Goal: Task Accomplishment & Management: Use online tool/utility

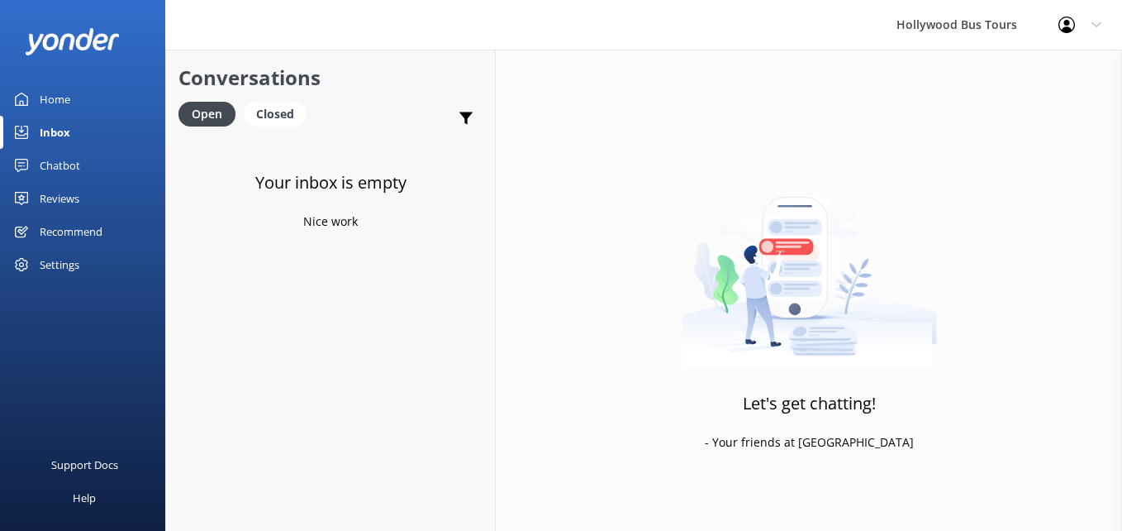
click at [44, 111] on div "Home" at bounding box center [55, 99] width 31 height 33
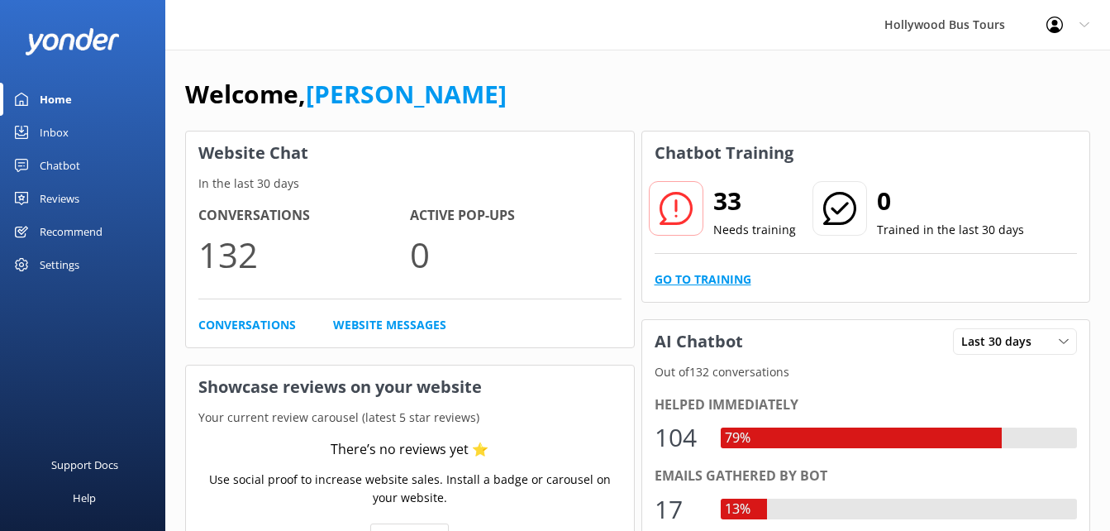
click at [698, 283] on link "Go to Training" at bounding box center [702, 279] width 97 height 18
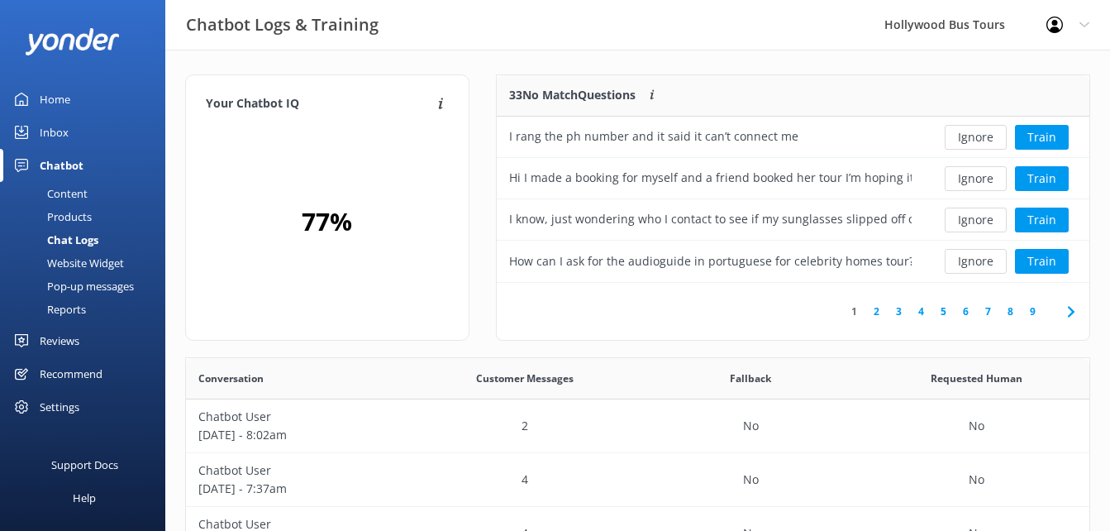
scroll to position [195, 581]
click at [972, 138] on button "Ignore" at bounding box center [976, 137] width 62 height 25
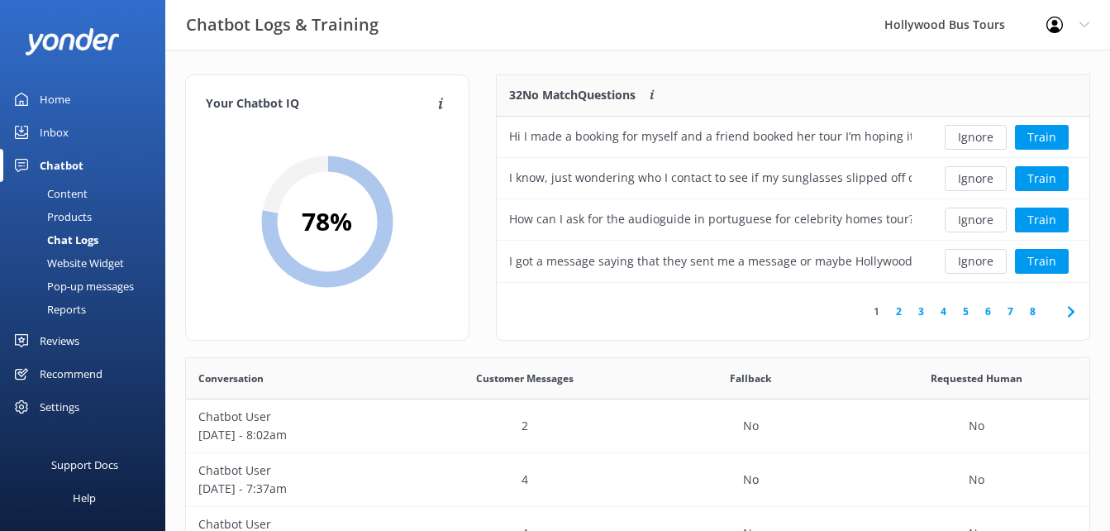
click at [972, 138] on button "Ignore" at bounding box center [976, 137] width 62 height 25
click at [967, 141] on button "Ignore" at bounding box center [976, 137] width 62 height 25
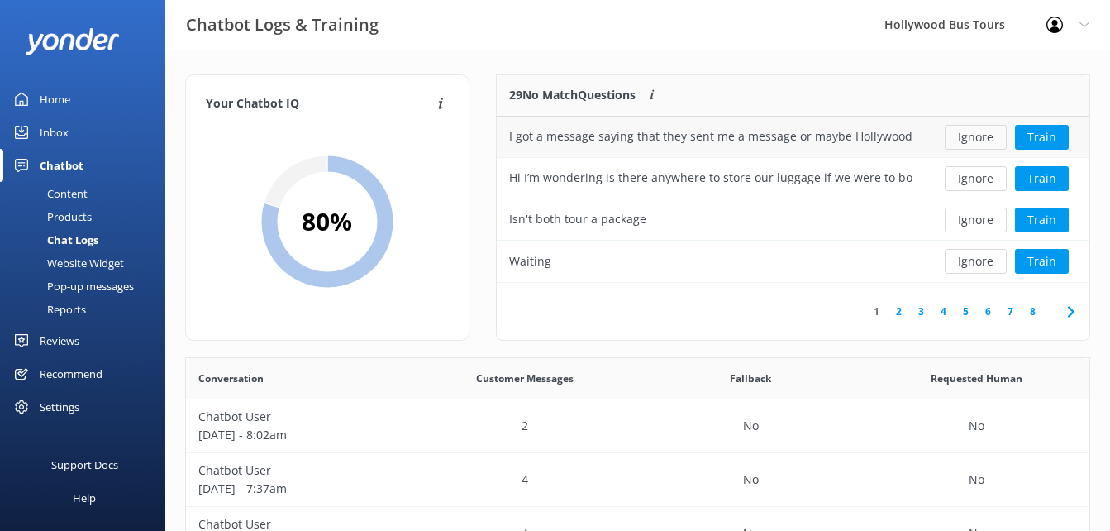
click at [967, 141] on button "Ignore" at bounding box center [976, 137] width 62 height 25
click at [966, 141] on button "Ignore" at bounding box center [976, 137] width 62 height 25
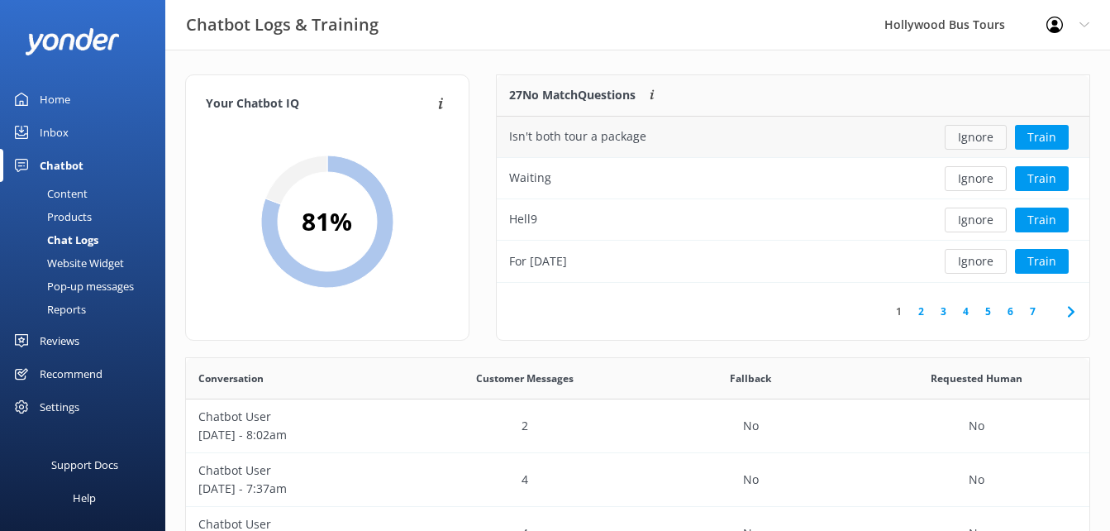
click at [988, 134] on button "Ignore" at bounding box center [976, 137] width 62 height 25
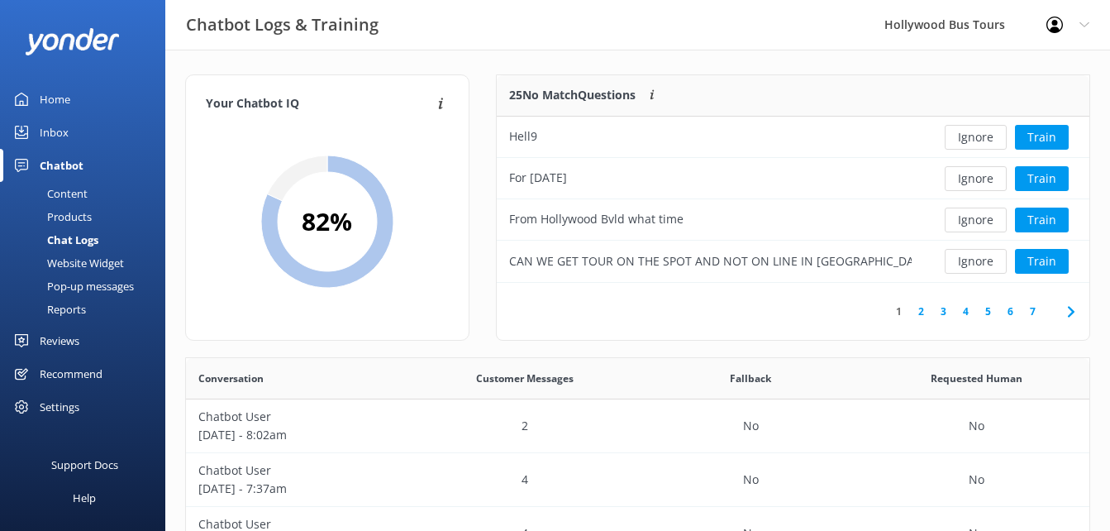
click at [988, 134] on button "Ignore" at bounding box center [976, 137] width 62 height 25
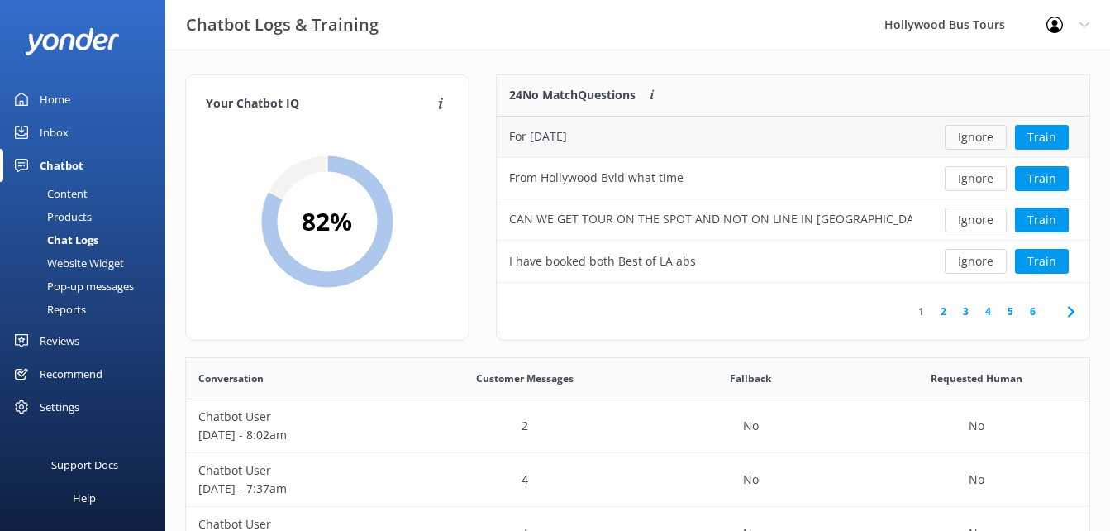
click at [987, 135] on button "Ignore" at bounding box center [976, 137] width 62 height 25
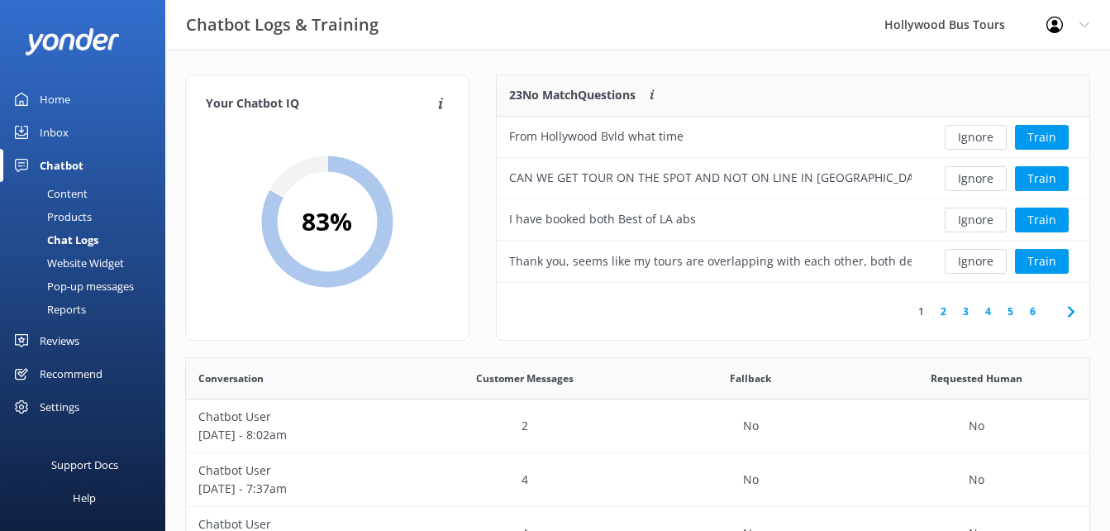
click at [987, 135] on button "Ignore" at bounding box center [976, 137] width 62 height 25
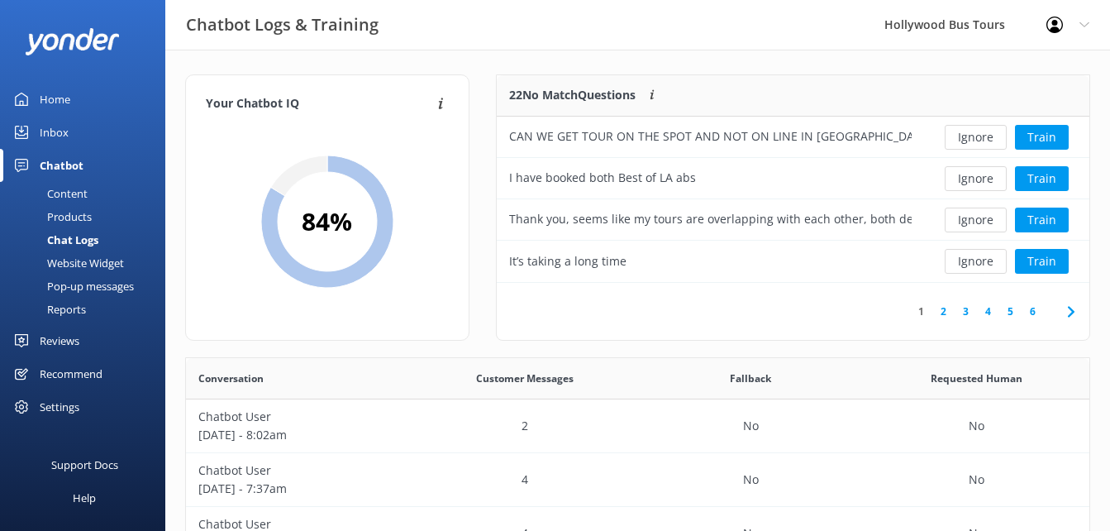
click at [987, 135] on button "Ignore" at bounding box center [976, 137] width 62 height 25
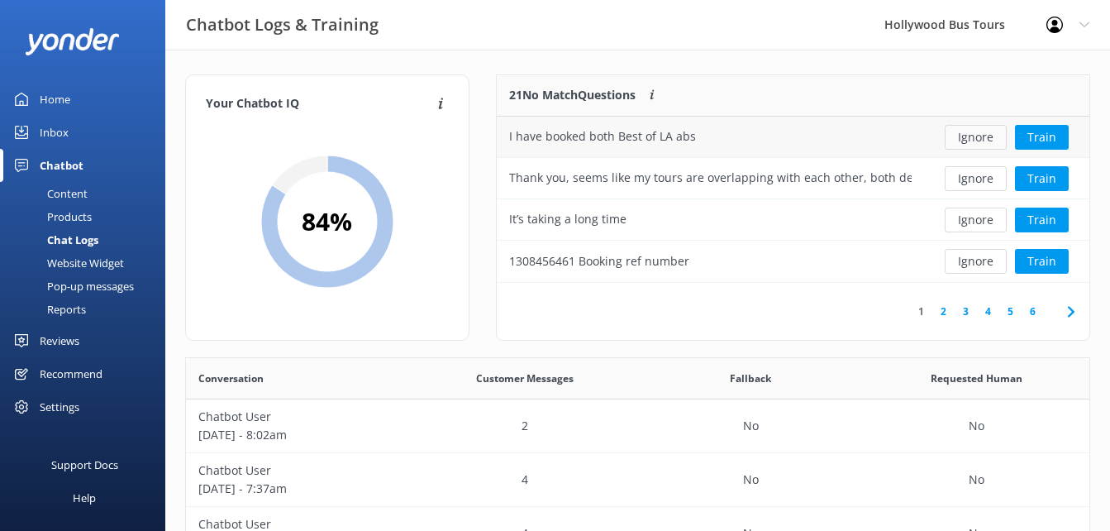
click at [987, 136] on button "Ignore" at bounding box center [976, 137] width 62 height 25
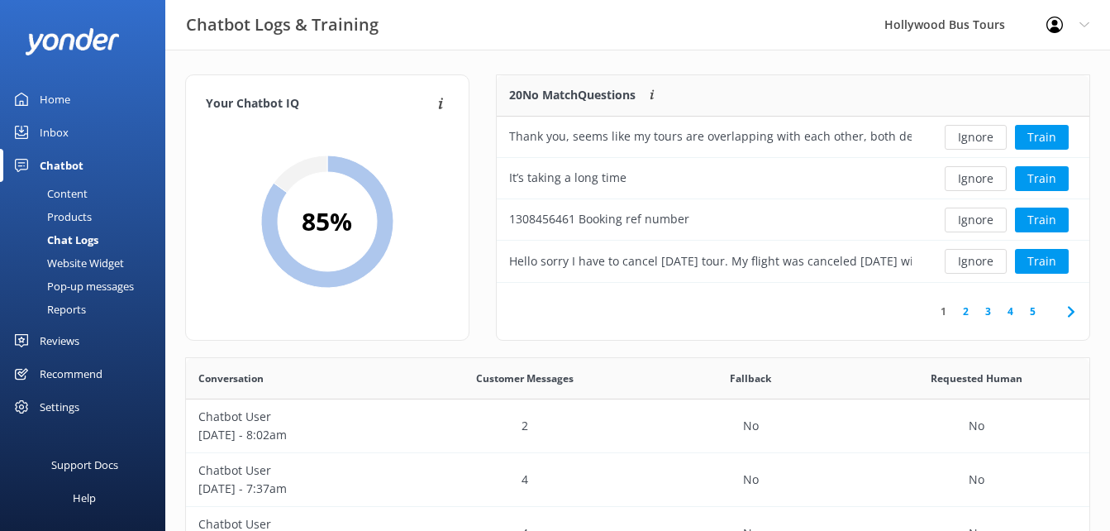
click at [987, 136] on button "Ignore" at bounding box center [976, 137] width 62 height 25
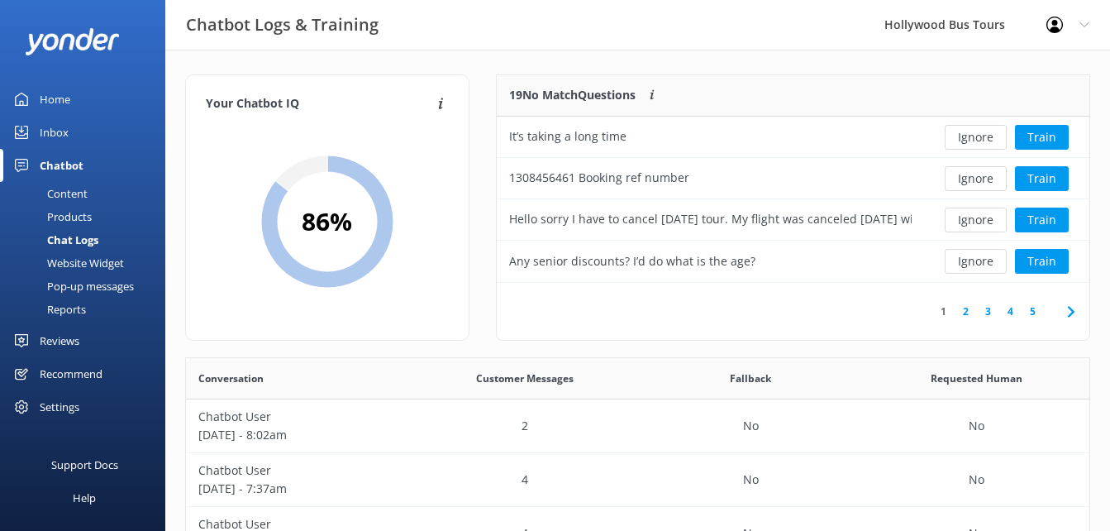
click at [987, 136] on button "Ignore" at bounding box center [976, 137] width 62 height 25
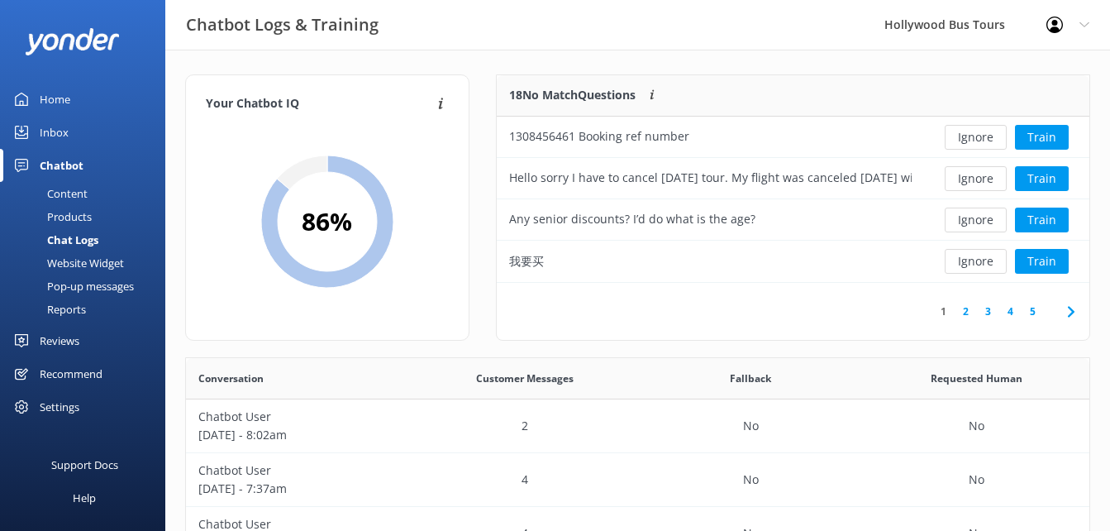
click at [987, 136] on button "Ignore" at bounding box center [976, 137] width 62 height 25
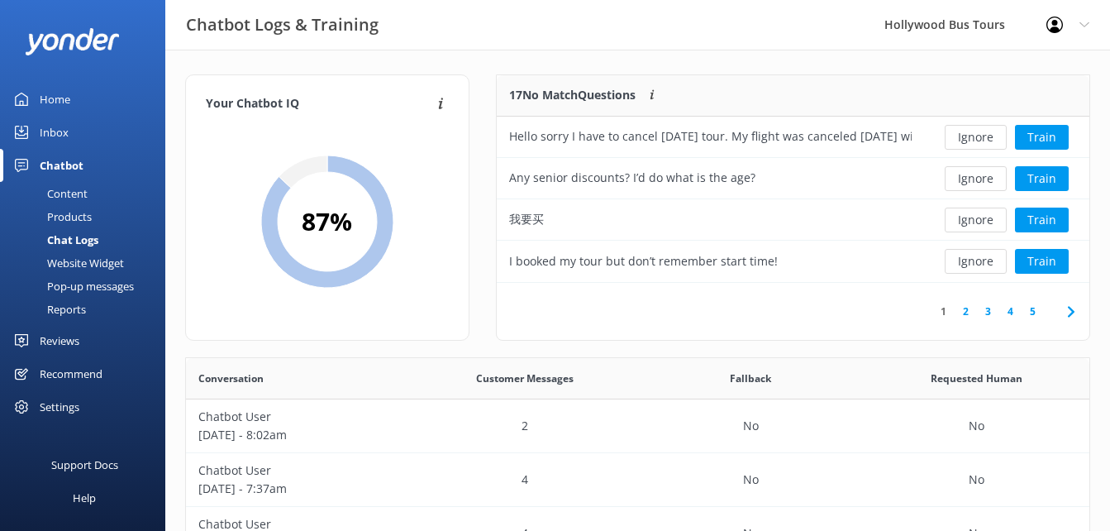
click at [987, 136] on button "Ignore" at bounding box center [976, 137] width 62 height 25
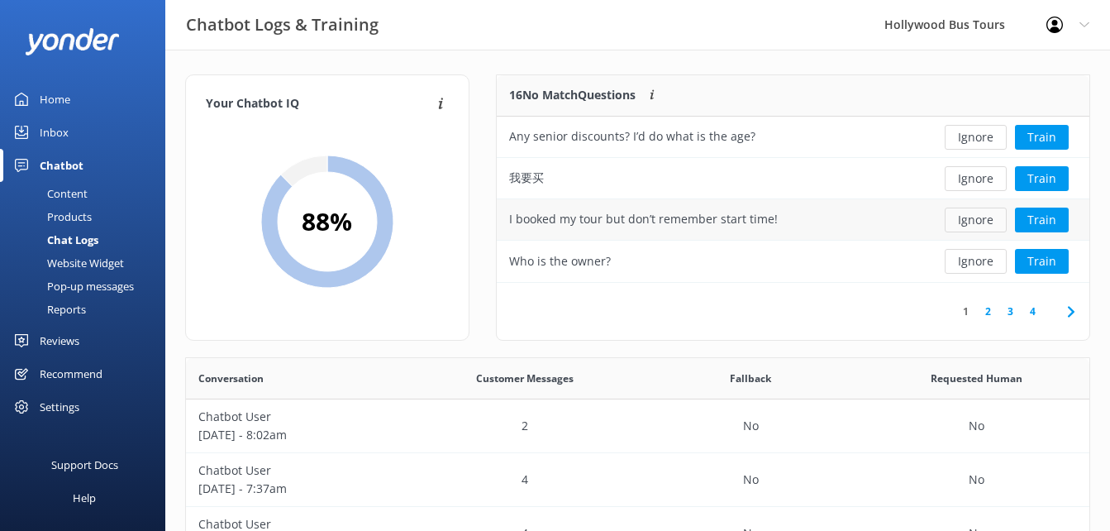
click at [989, 216] on button "Ignore" at bounding box center [976, 219] width 62 height 25
click at [987, 220] on button "Ignore" at bounding box center [976, 219] width 62 height 25
click at [985, 220] on button "Ignore" at bounding box center [976, 219] width 62 height 25
click at [974, 144] on button "Ignore" at bounding box center [976, 137] width 62 height 25
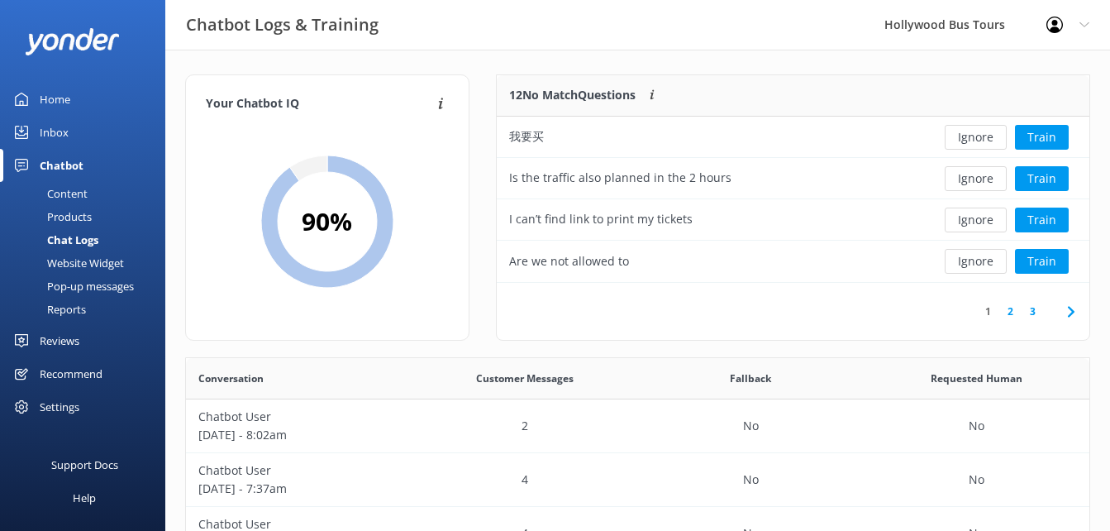
click at [974, 144] on button "Ignore" at bounding box center [976, 137] width 62 height 25
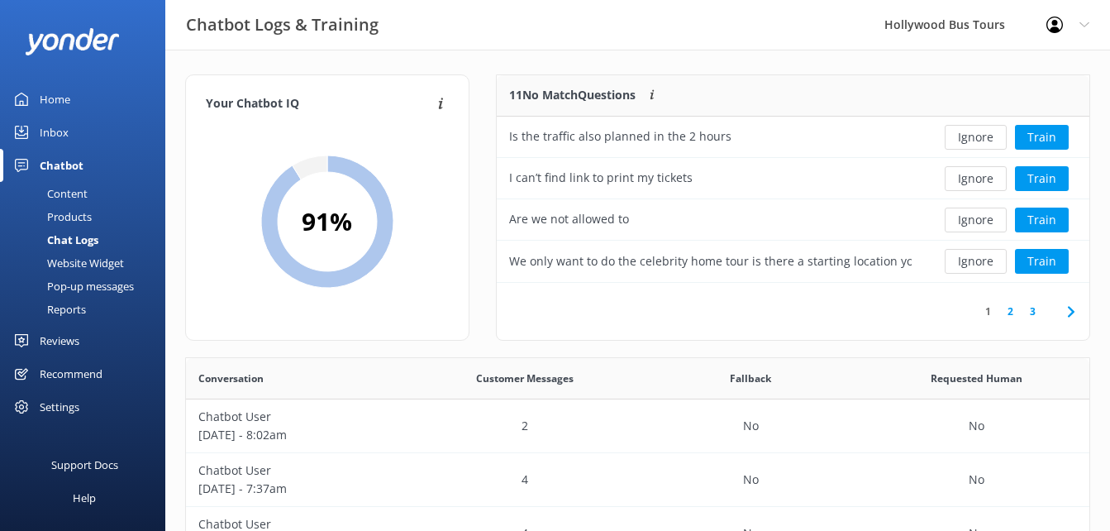
click at [974, 144] on button "Ignore" at bounding box center [976, 137] width 62 height 25
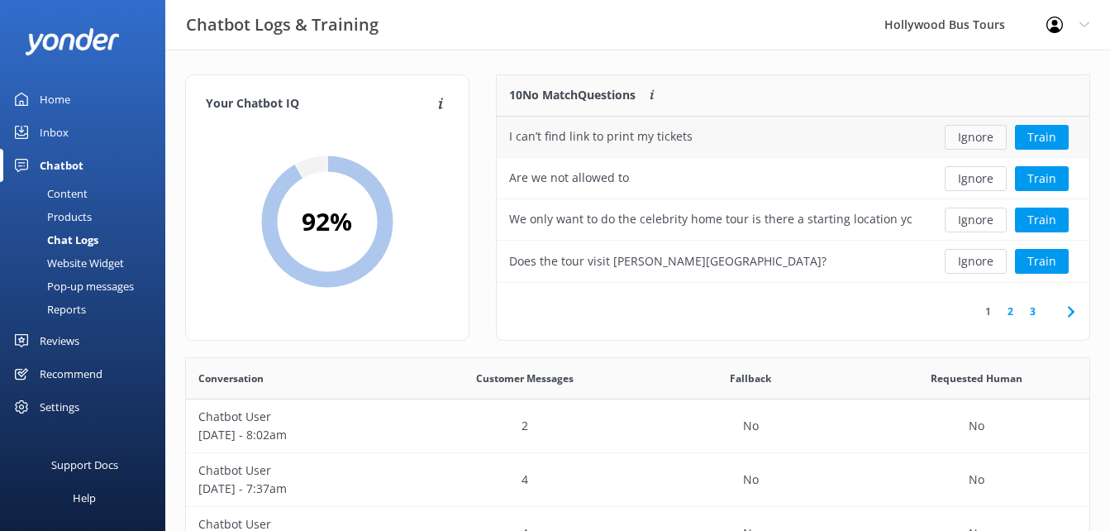
click at [974, 142] on button "Ignore" at bounding box center [976, 137] width 62 height 25
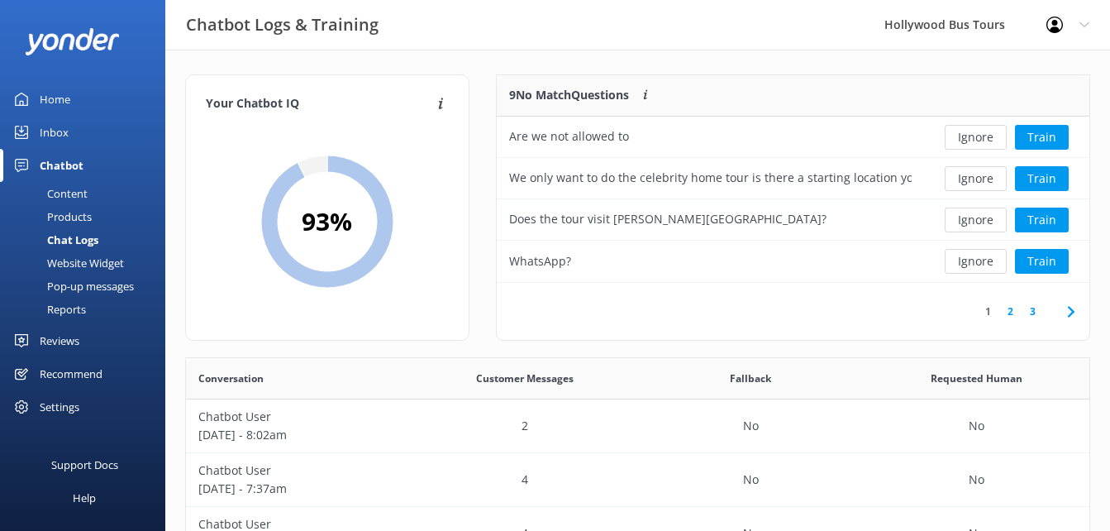
click at [974, 142] on button "Ignore" at bounding box center [976, 137] width 62 height 25
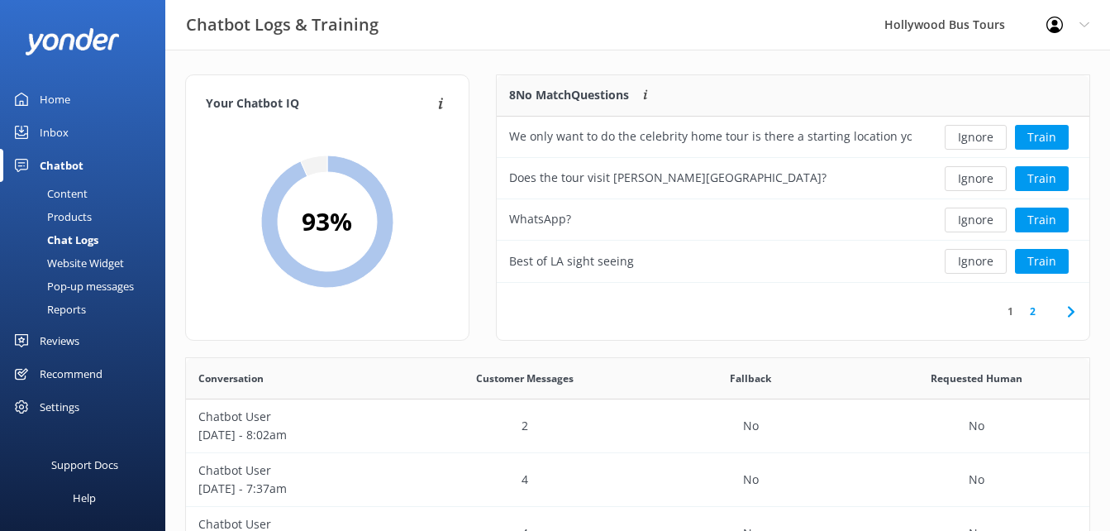
click at [974, 142] on button "Ignore" at bounding box center [976, 137] width 62 height 25
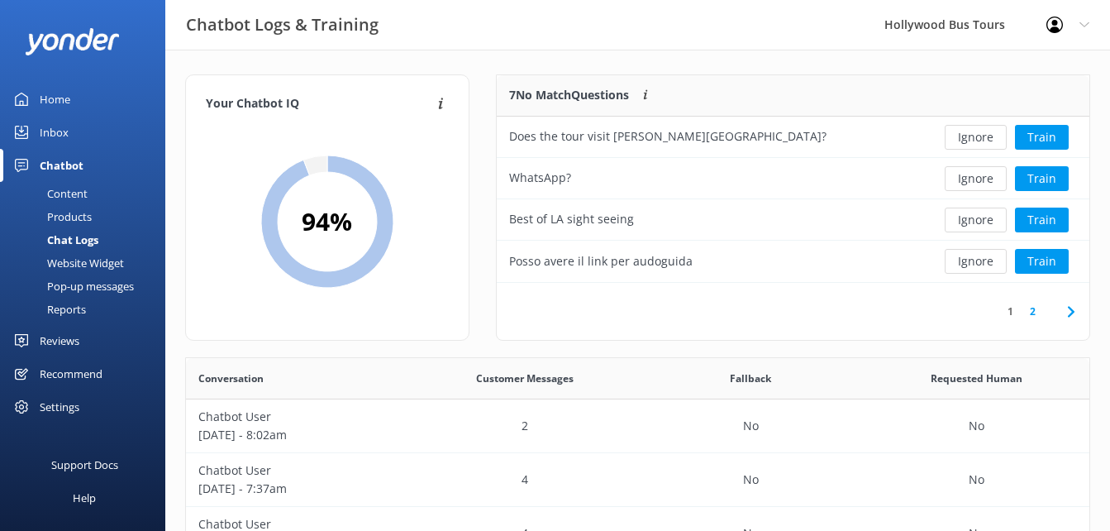
click at [974, 142] on button "Ignore" at bounding box center [976, 137] width 62 height 25
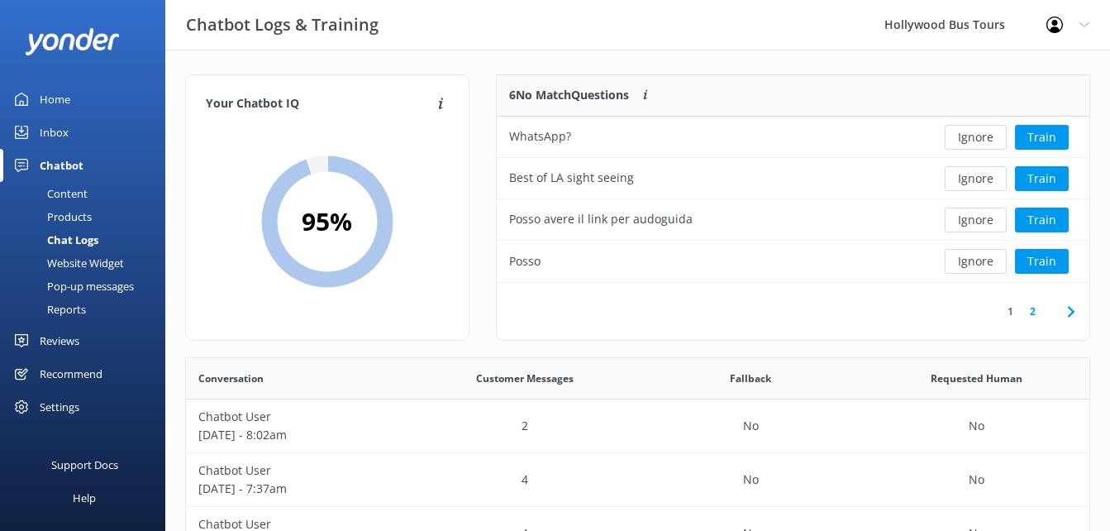
click at [974, 142] on button "Ignore" at bounding box center [976, 137] width 62 height 25
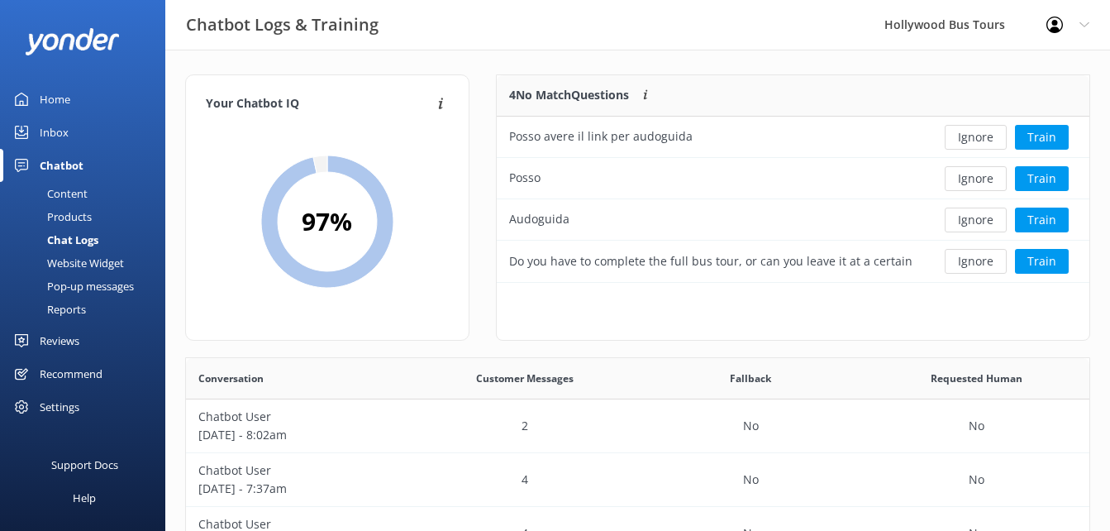
click at [974, 142] on button "Ignore" at bounding box center [976, 137] width 62 height 25
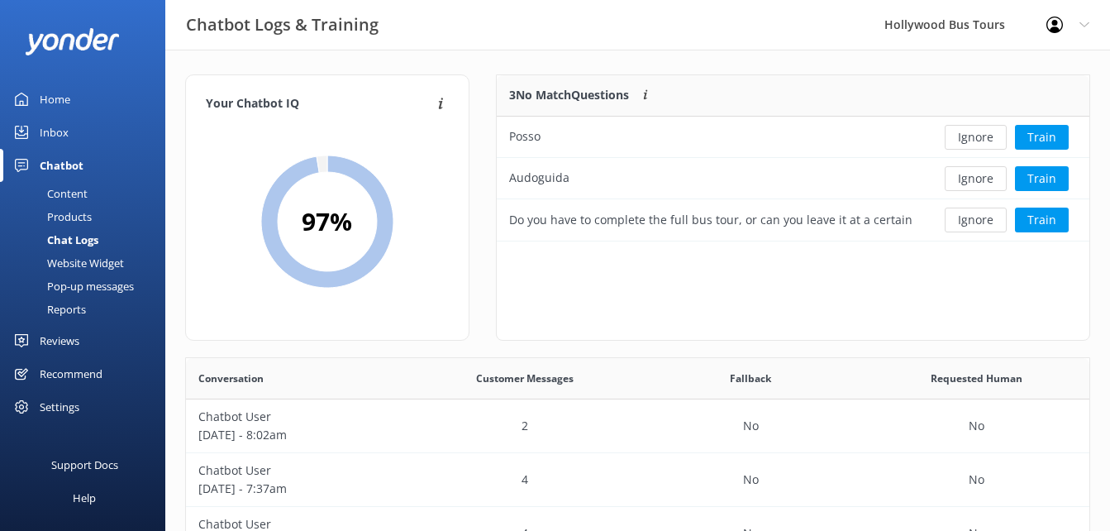
scroll to position [154, 581]
click at [974, 142] on button "Ignore" at bounding box center [976, 137] width 62 height 25
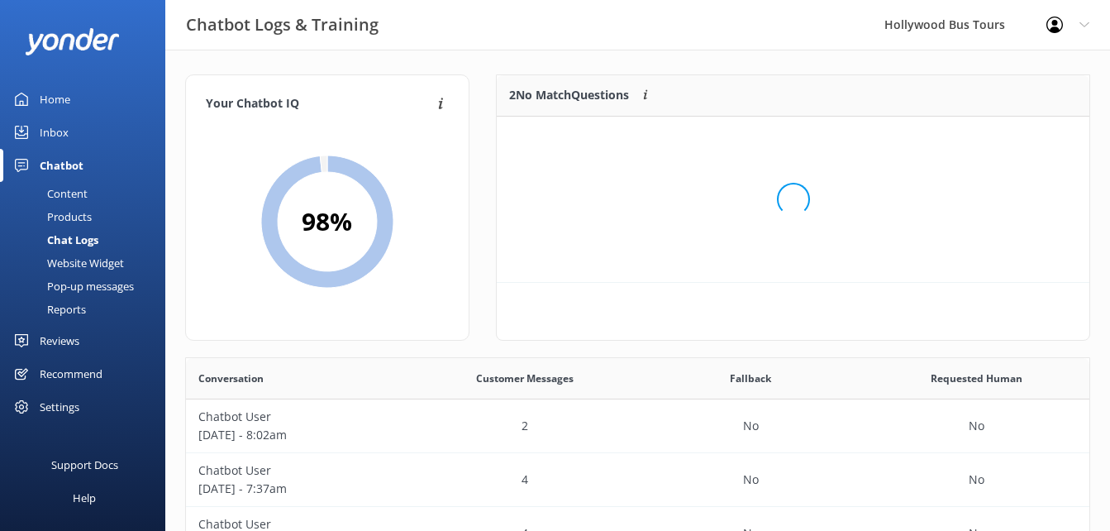
scroll to position [112, 581]
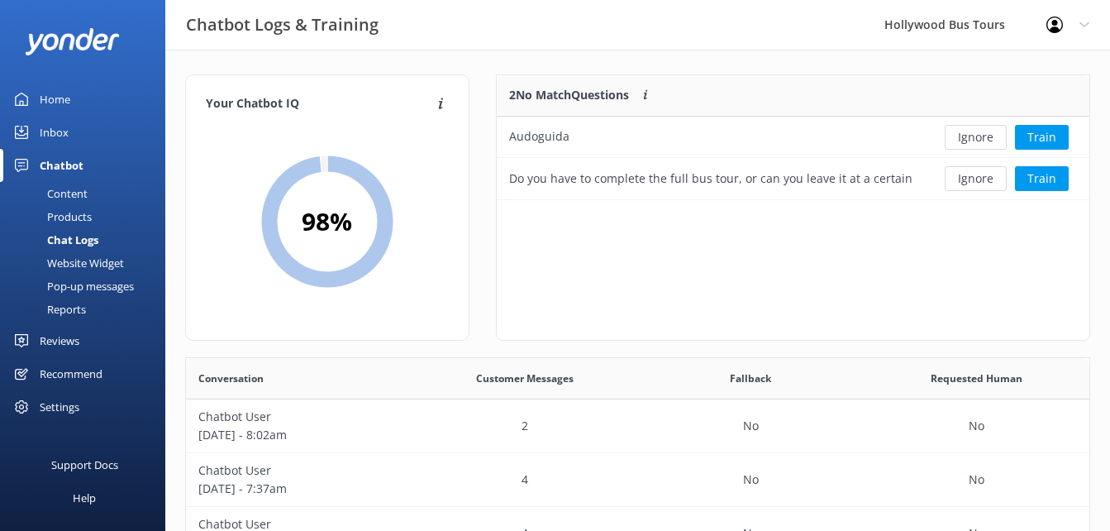
click at [974, 142] on button "Ignore" at bounding box center [976, 137] width 62 height 25
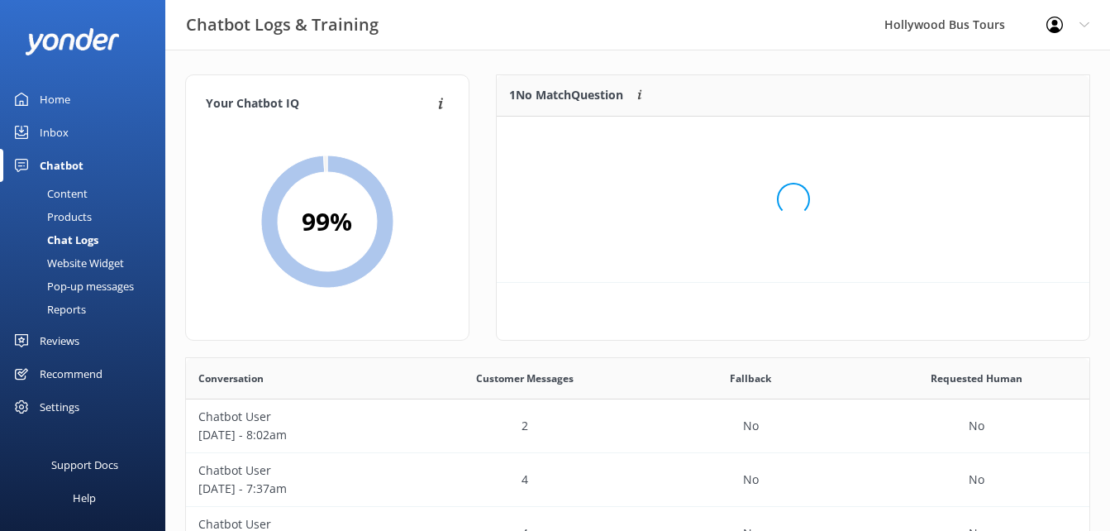
scroll to position [71, 581]
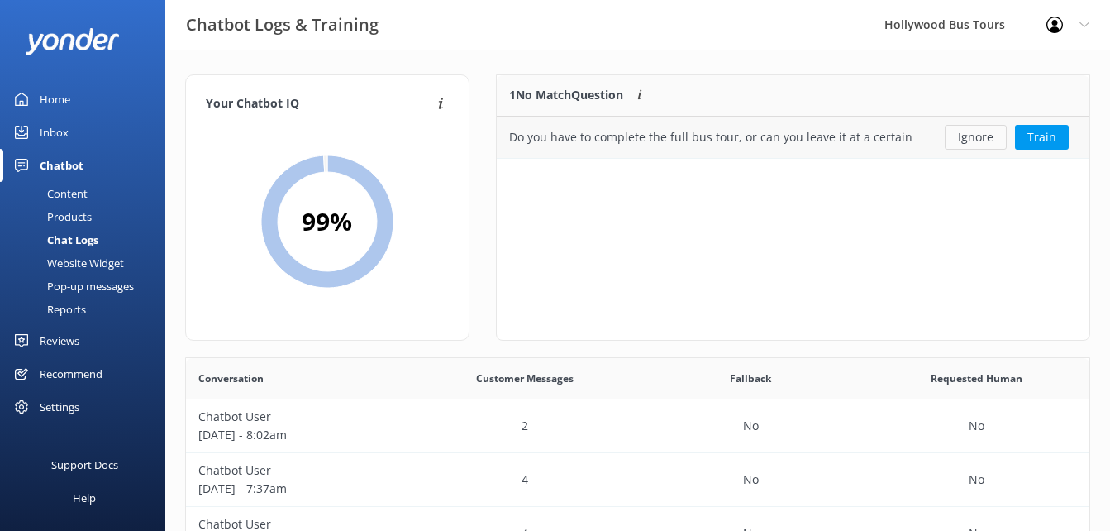
click at [975, 136] on button "Ignore" at bounding box center [976, 137] width 62 height 25
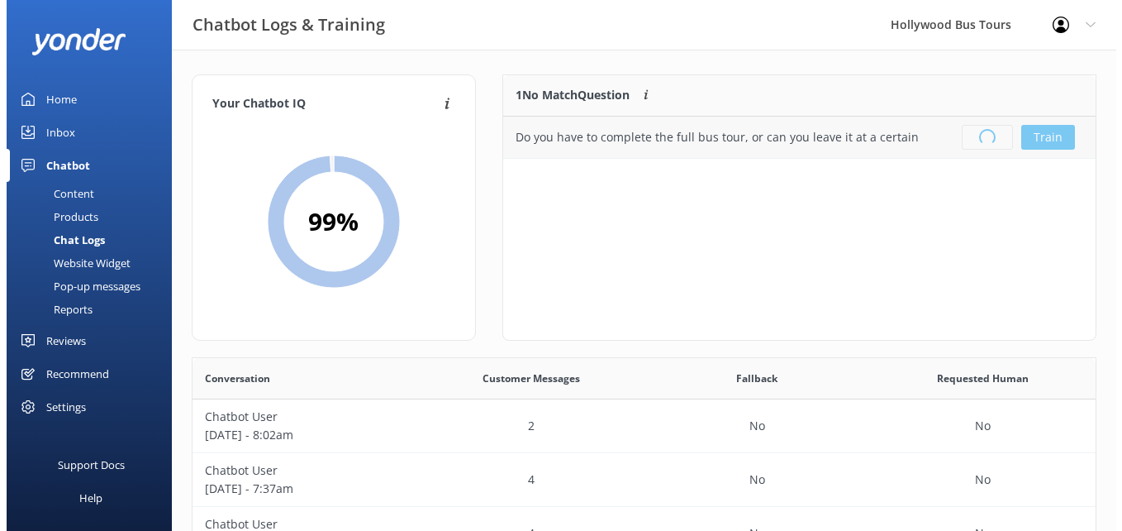
scroll to position [194, 581]
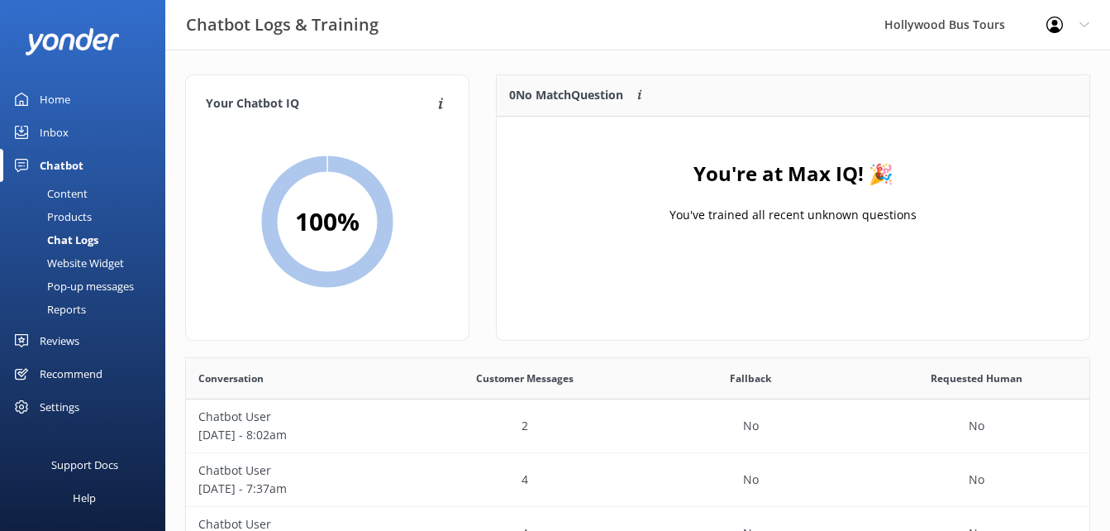
click at [30, 104] on link "Home" at bounding box center [82, 99] width 165 height 33
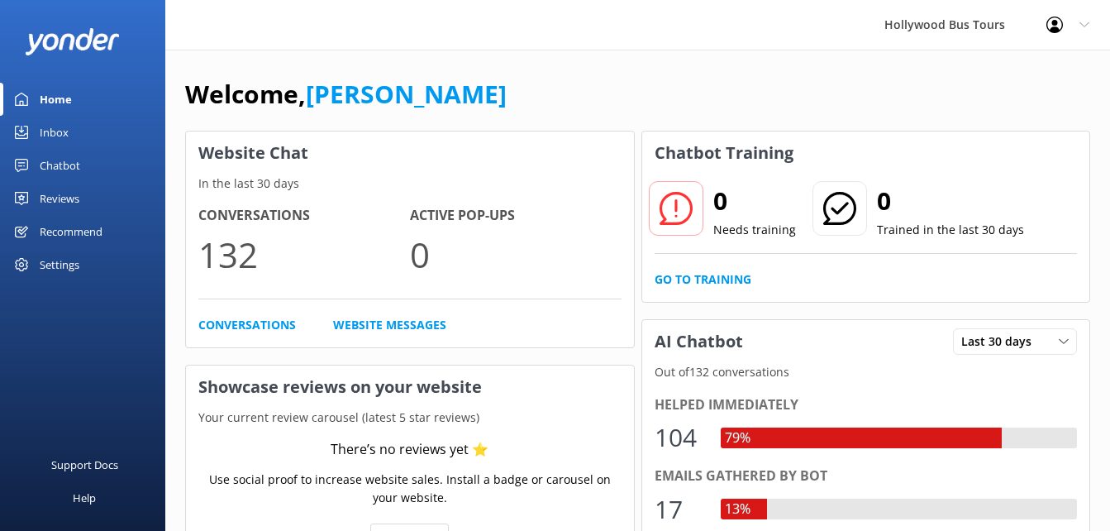
click at [106, 134] on link "Inbox" at bounding box center [82, 132] width 165 height 33
